Goal: Check status: Check status

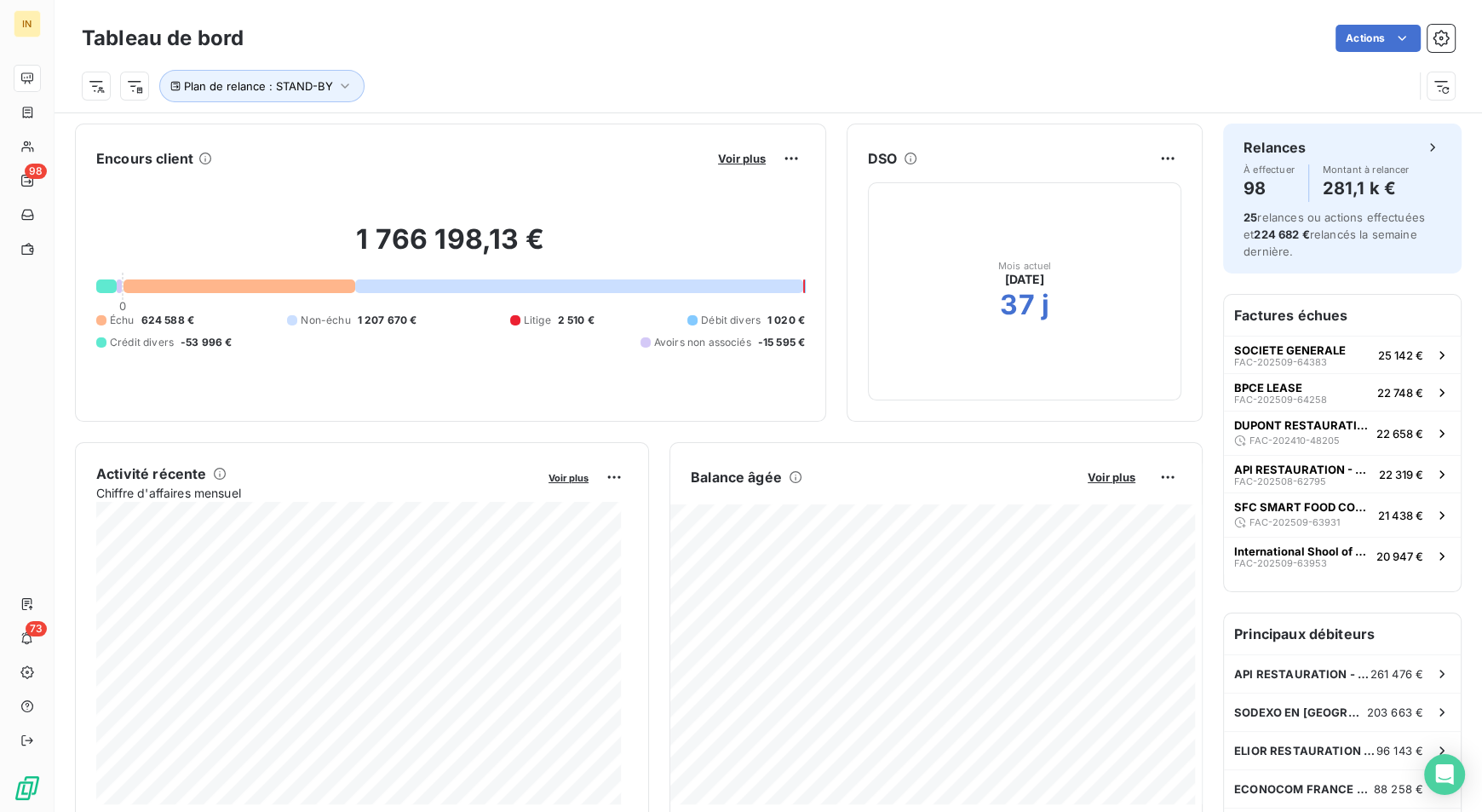
scroll to position [255, 0]
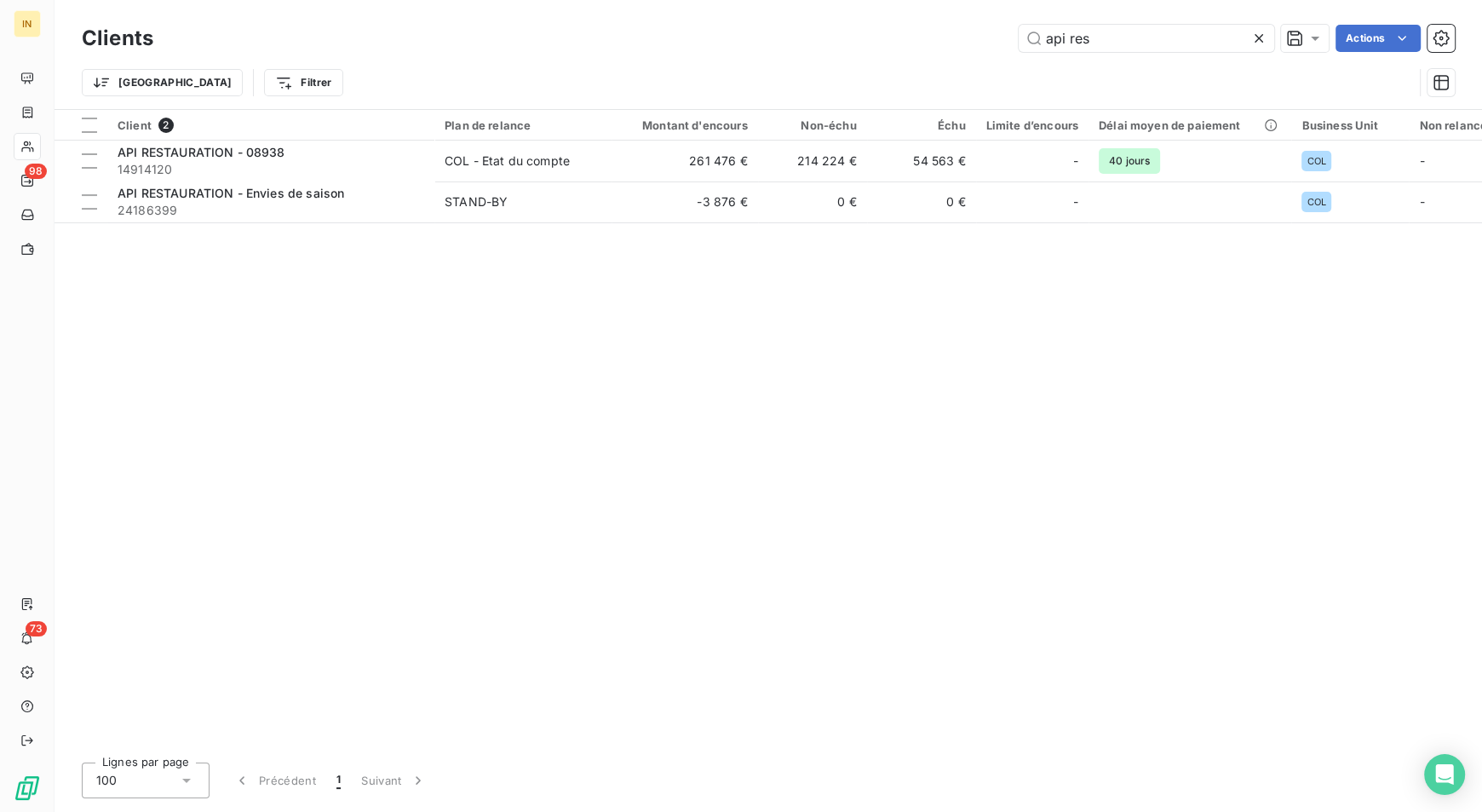
click at [1253, 36] on icon at bounding box center [1258, 38] width 17 height 17
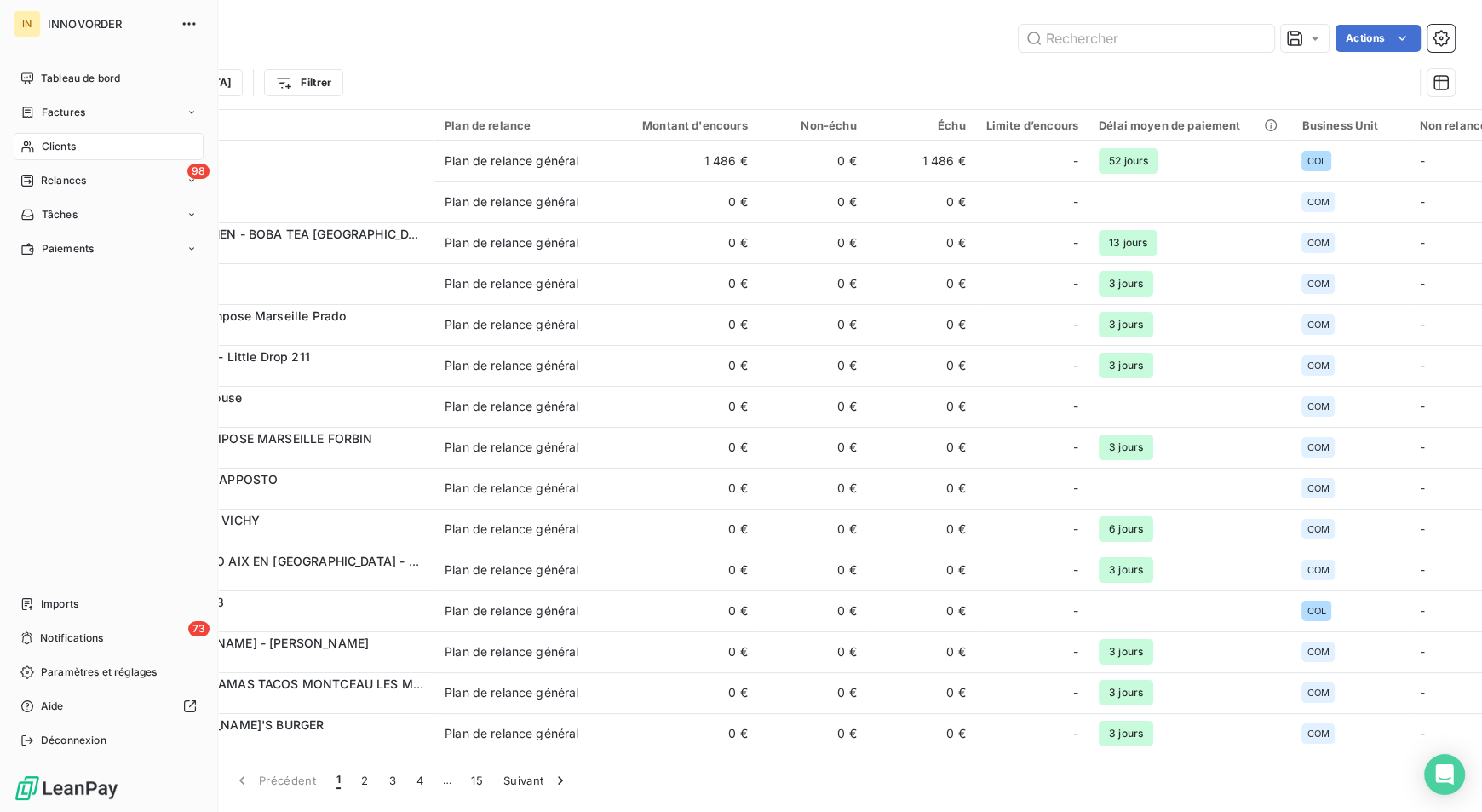
click at [50, 71] on span "Tableau de bord" at bounding box center [80, 78] width 79 height 16
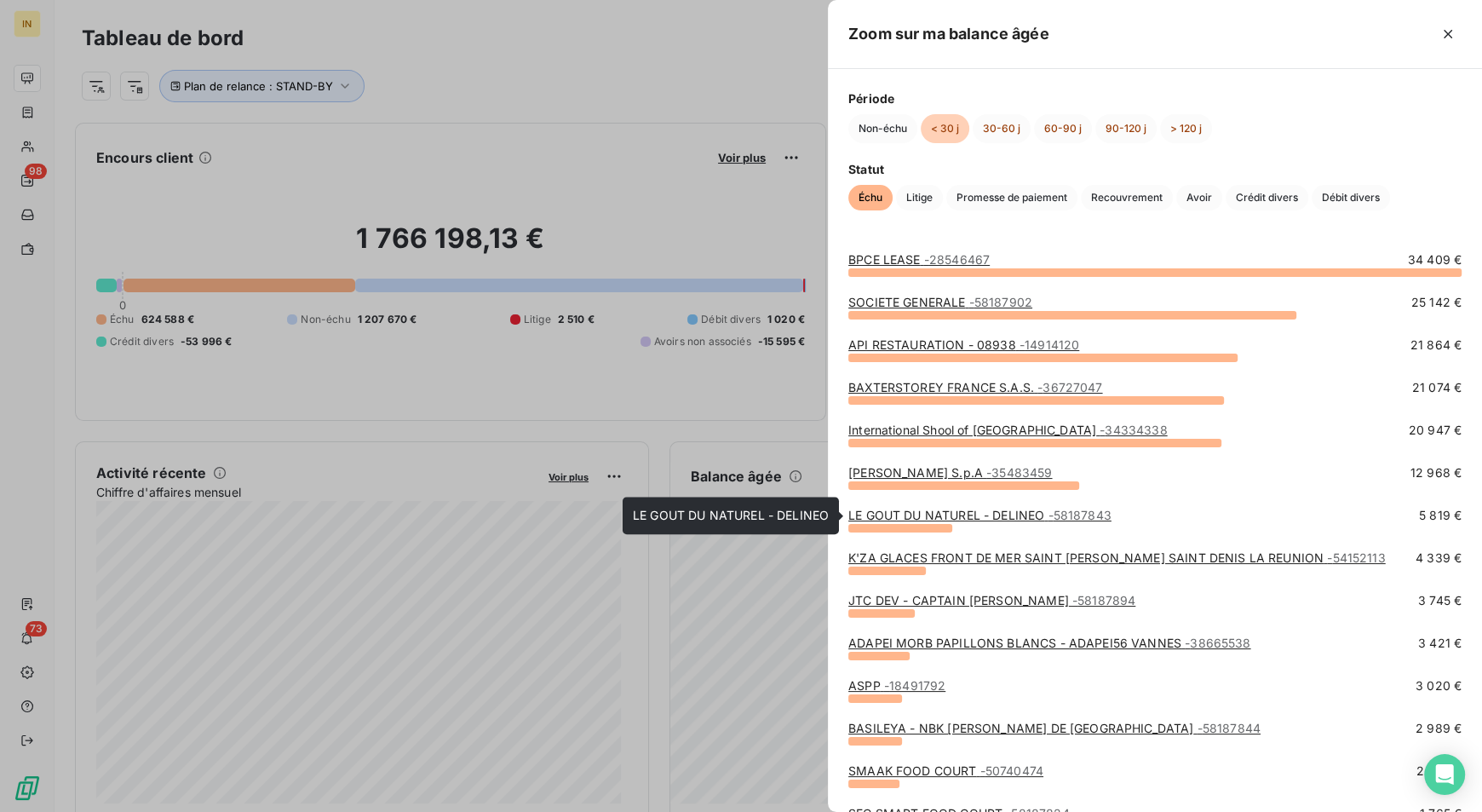
click at [877, 514] on link "LE GOUT DU NATUREL - DELINEO - 58187843" at bounding box center [980, 515] width 264 height 15
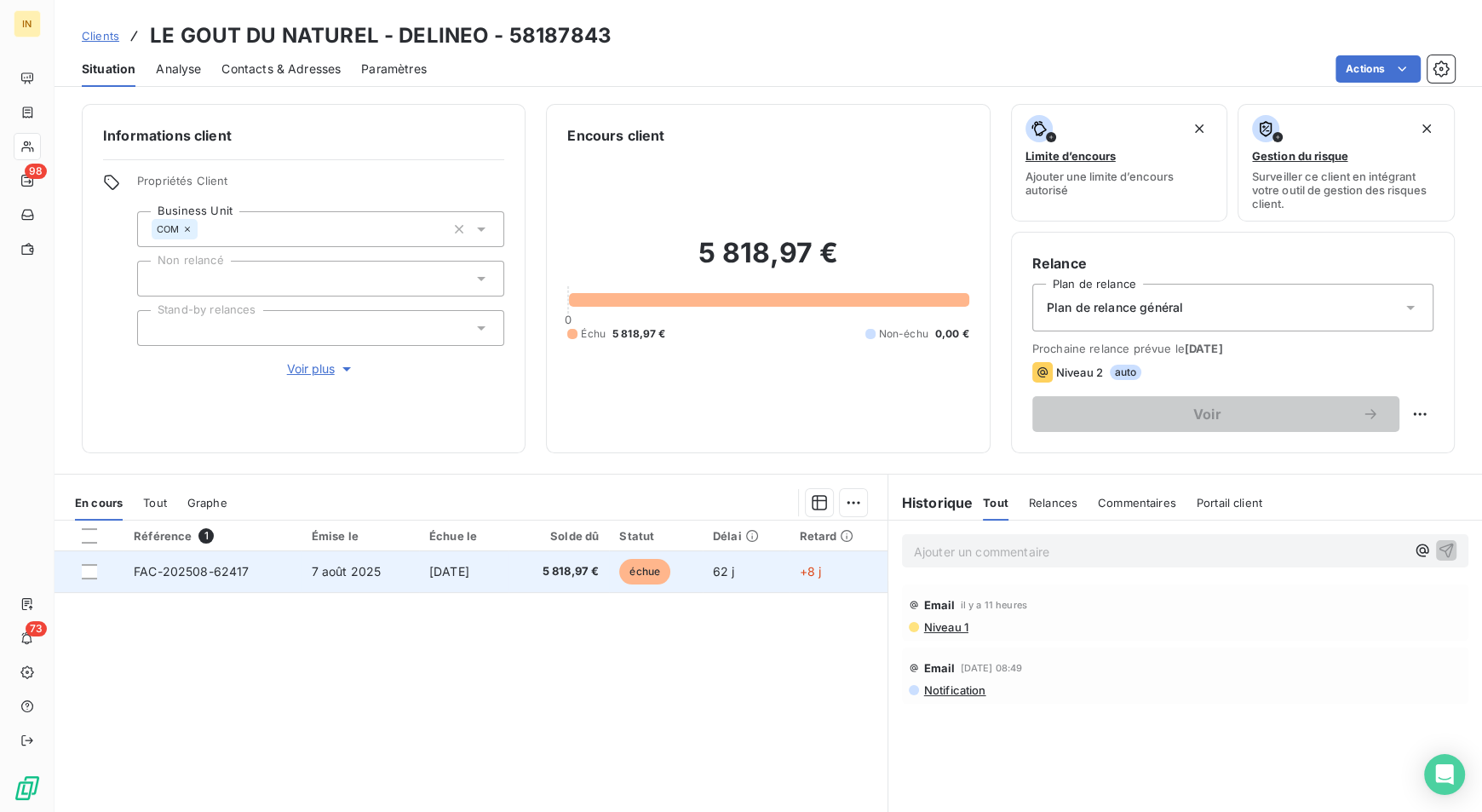
click at [210, 575] on span "FAC-202508-62417" at bounding box center [191, 572] width 115 height 15
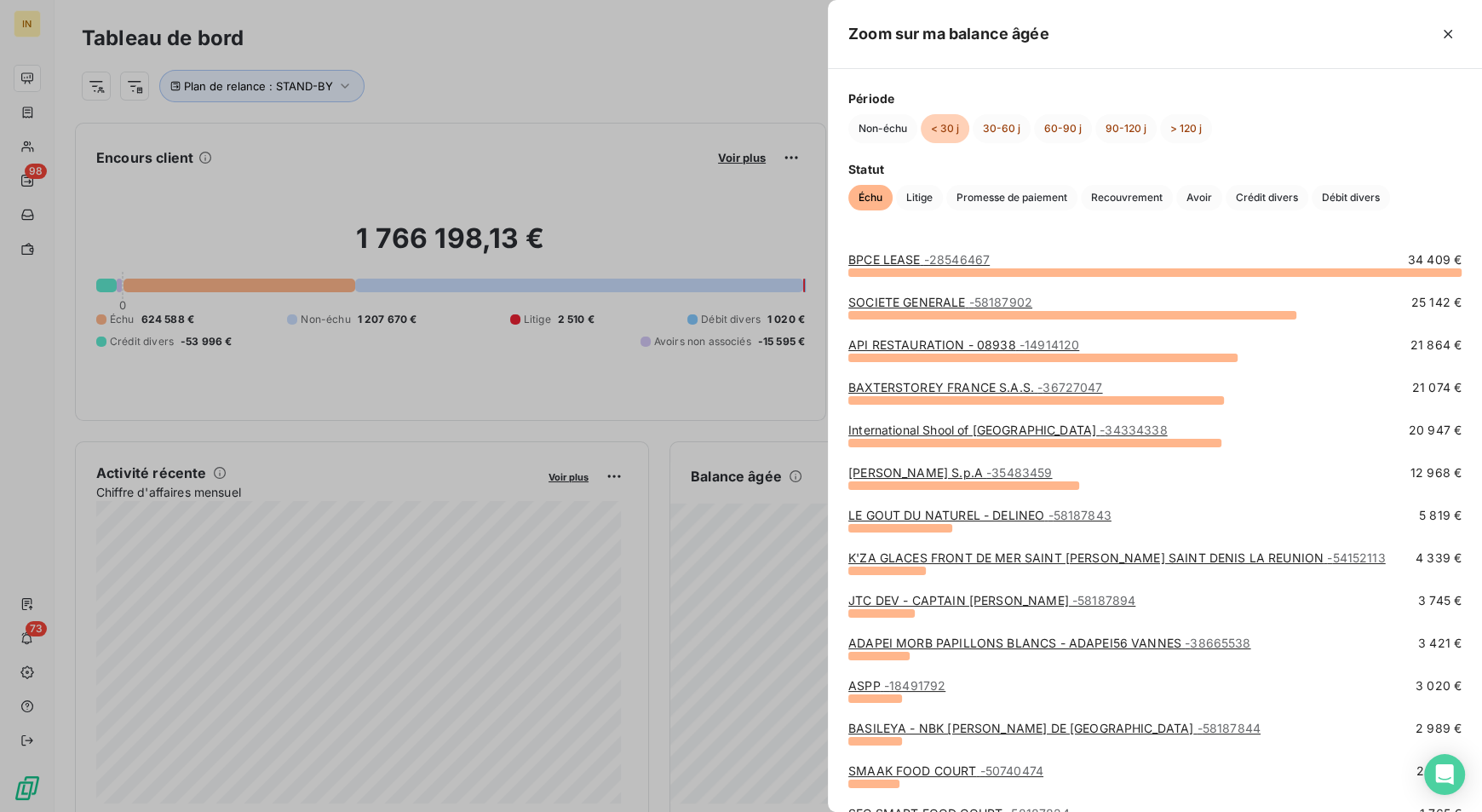
click at [651, 527] on div at bounding box center [741, 406] width 1482 height 812
